Goal: Check status: Check status

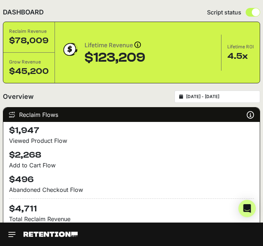
click at [197, 100] on div "[DATE] - [DATE]" at bounding box center [217, 97] width 86 height 12
click at [211, 98] on input "[DATE] - [DATE]" at bounding box center [220, 97] width 69 height 6
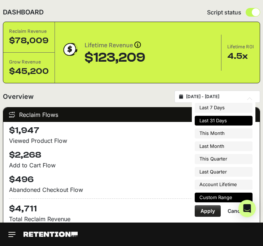
click at [209, 196] on li "Custom Range" at bounding box center [224, 198] width 58 height 10
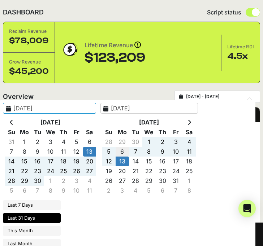
type input "[DATE]"
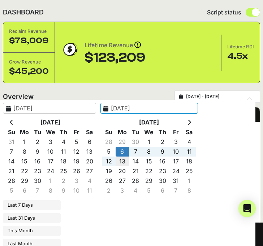
type input "[DATE]"
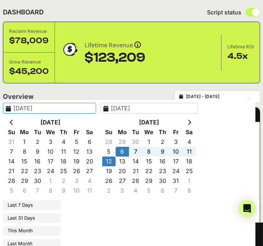
type input "[DATE]"
type input "[DATE] - [DATE]"
